Goal: Find specific page/section: Find specific page/section

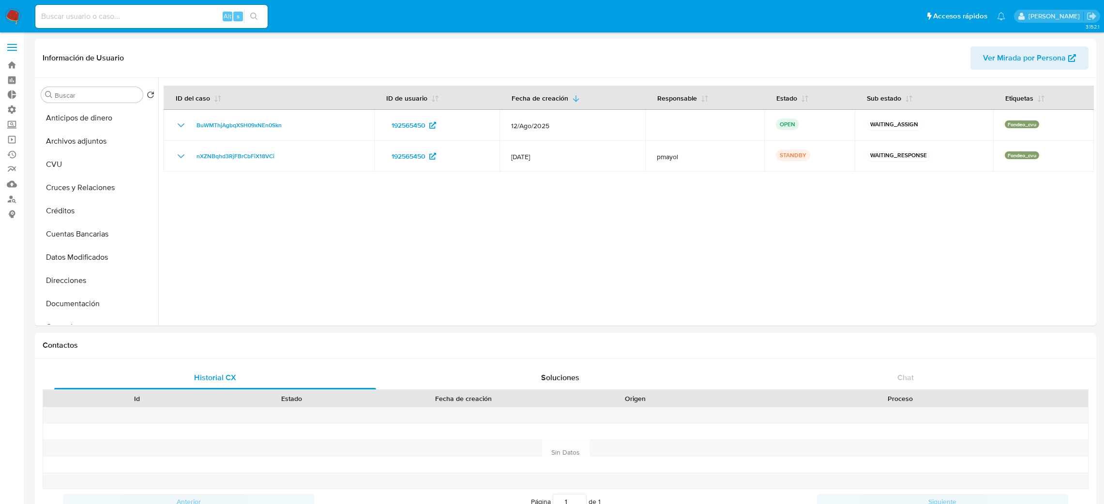
select select "10"
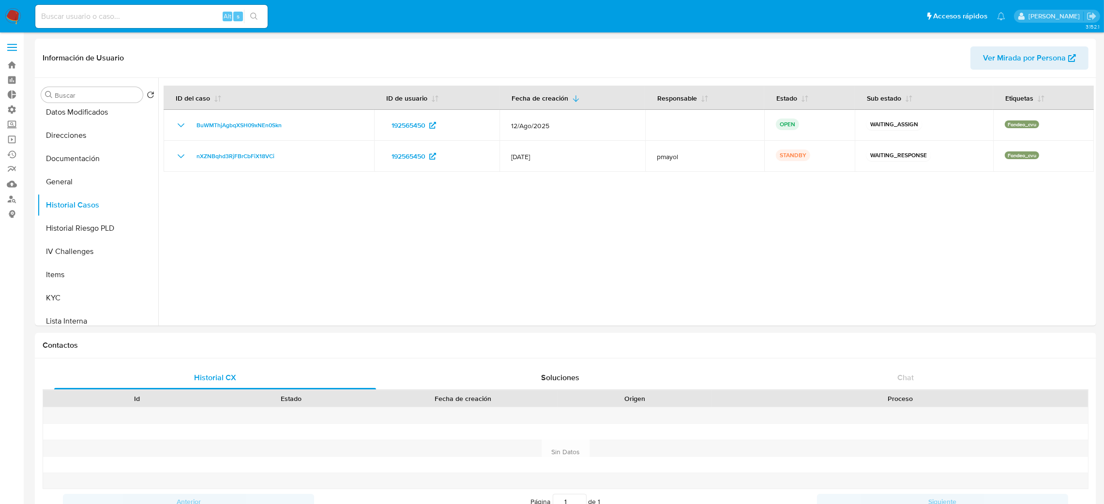
click at [15, 14] on img at bounding box center [13, 16] width 16 height 16
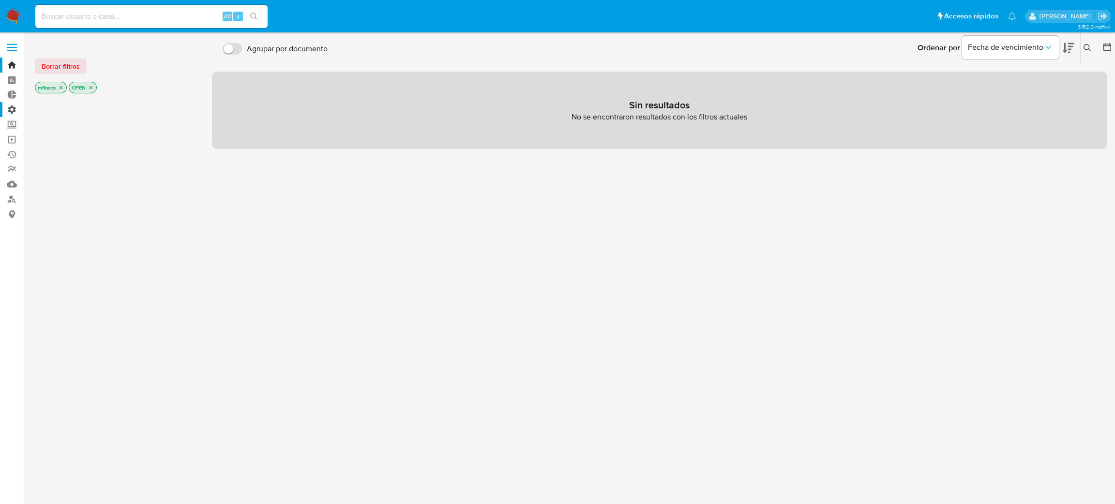
click at [2, 107] on label "Administración" at bounding box center [57, 109] width 115 height 15
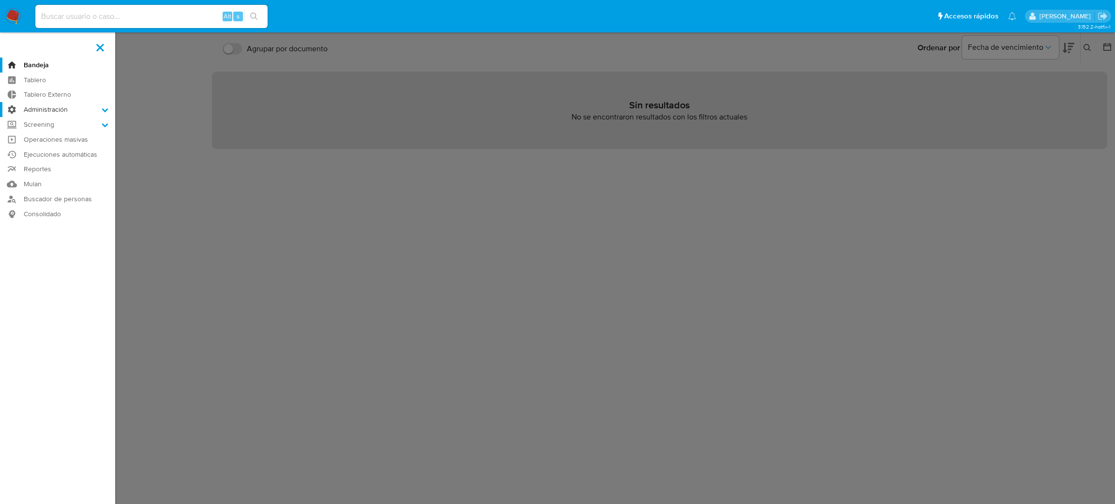
click at [0, 0] on input "Administración" at bounding box center [0, 0] width 0 height 0
click at [73, 219] on link "Ejecuciones automáticas" at bounding box center [57, 215] width 115 height 15
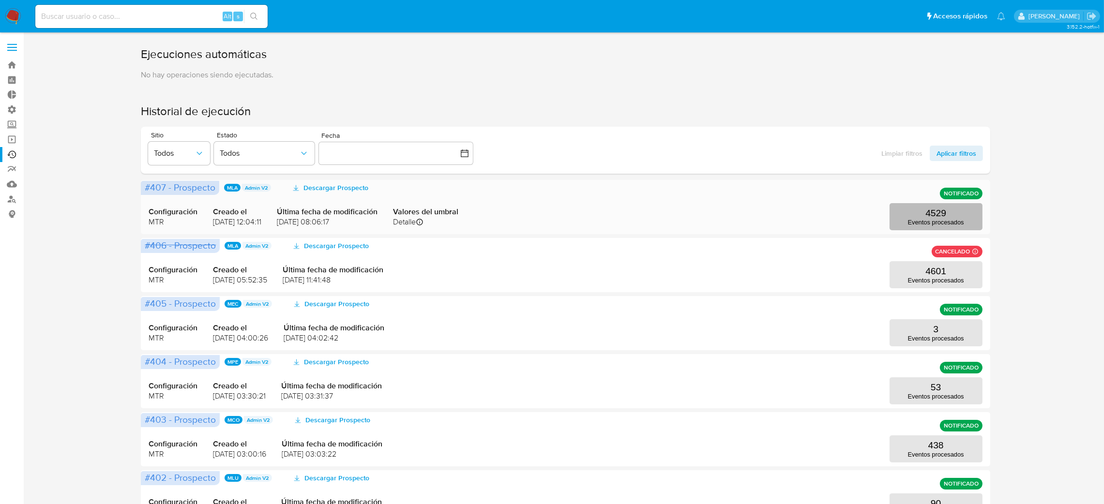
click at [949, 212] on button "4529 Eventos procesados" at bounding box center [936, 216] width 93 height 27
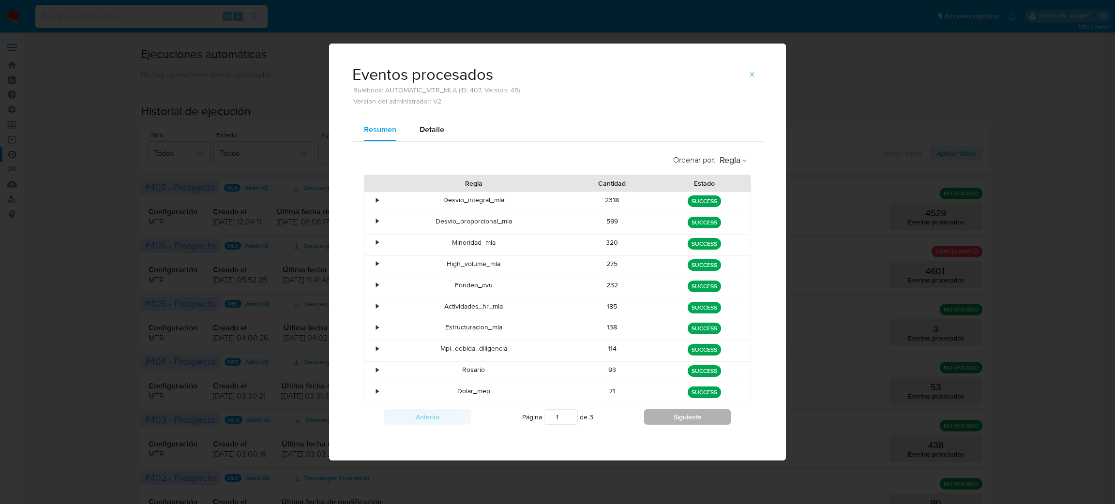
click at [649, 410] on button "Siguiente" at bounding box center [687, 417] width 87 height 15
type input "2"
click at [753, 72] on icon "button" at bounding box center [753, 75] width 8 height 8
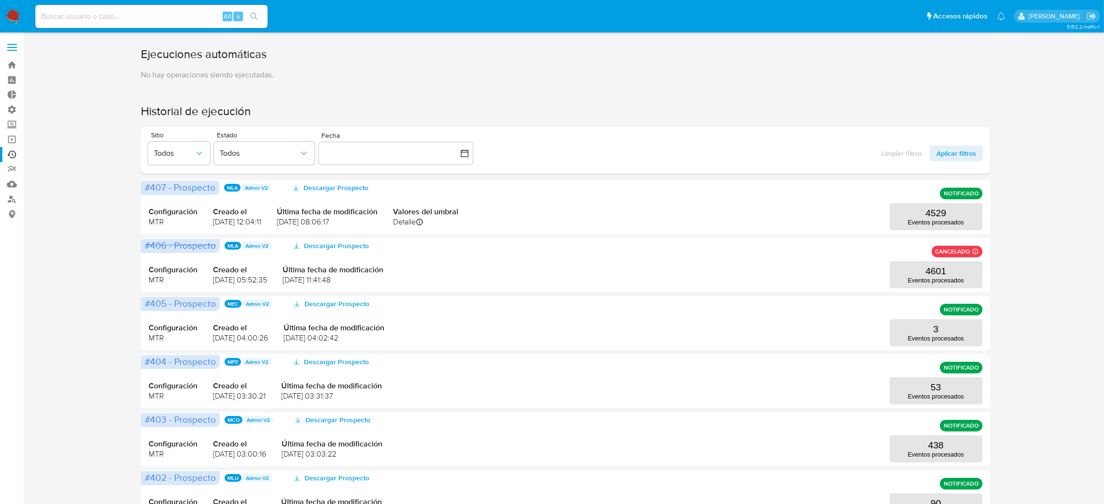
click at [10, 50] on span at bounding box center [12, 50] width 10 height 1
click at [0, 0] on input "checkbox" at bounding box center [0, 0] width 0 height 0
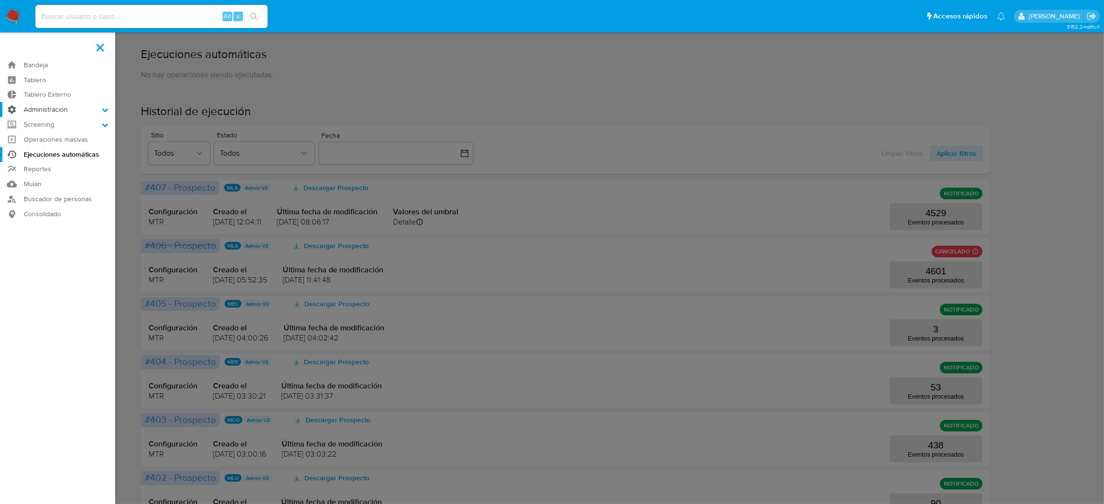
click at [48, 112] on label "Administración" at bounding box center [57, 109] width 115 height 15
click at [0, 0] on input "Administración" at bounding box center [0, 0] width 0 height 0
click at [46, 121] on link "Reglas" at bounding box center [57, 123] width 115 height 12
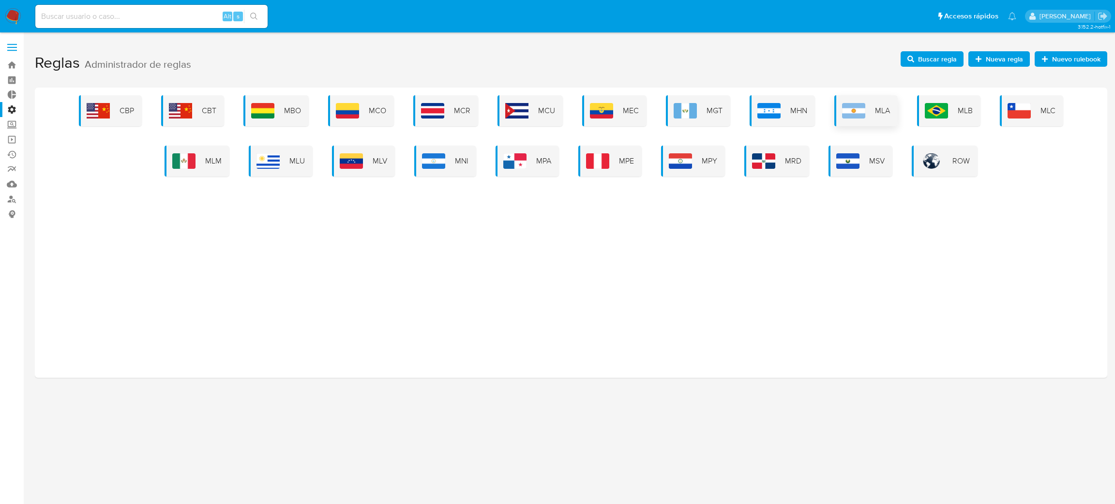
click at [882, 117] on div "MLA" at bounding box center [866, 110] width 63 height 31
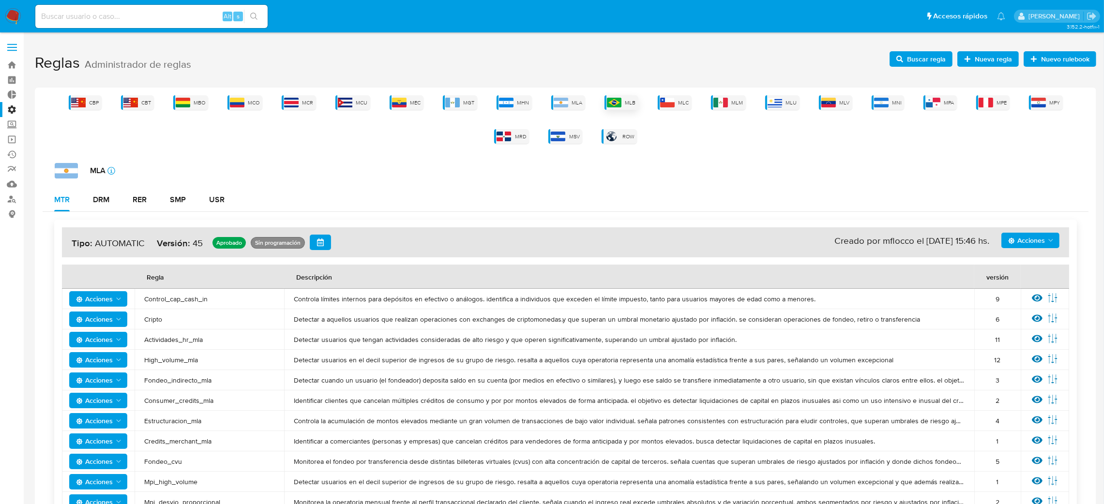
click at [607, 107] on img at bounding box center [614, 103] width 15 height 10
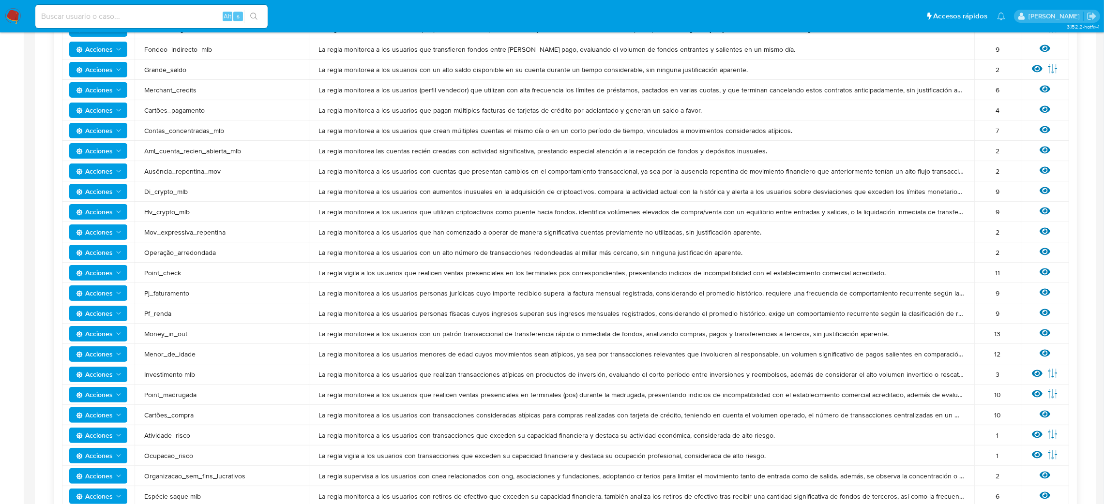
scroll to position [435, 0]
